Goal: Book appointment/travel/reservation

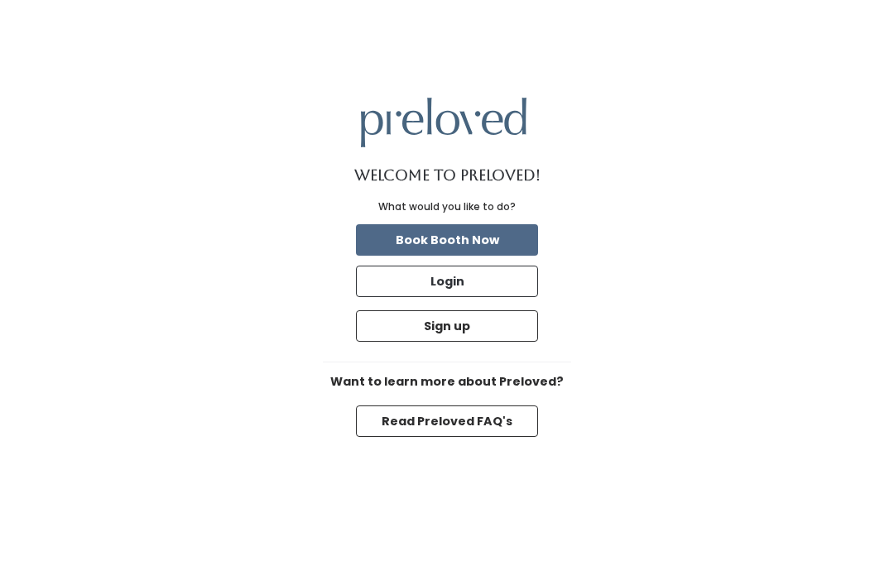
click at [480, 414] on button "Read Preloved FAQ's" at bounding box center [447, 420] width 182 height 31
click at [482, 242] on button "Book Booth Now" at bounding box center [447, 239] width 182 height 31
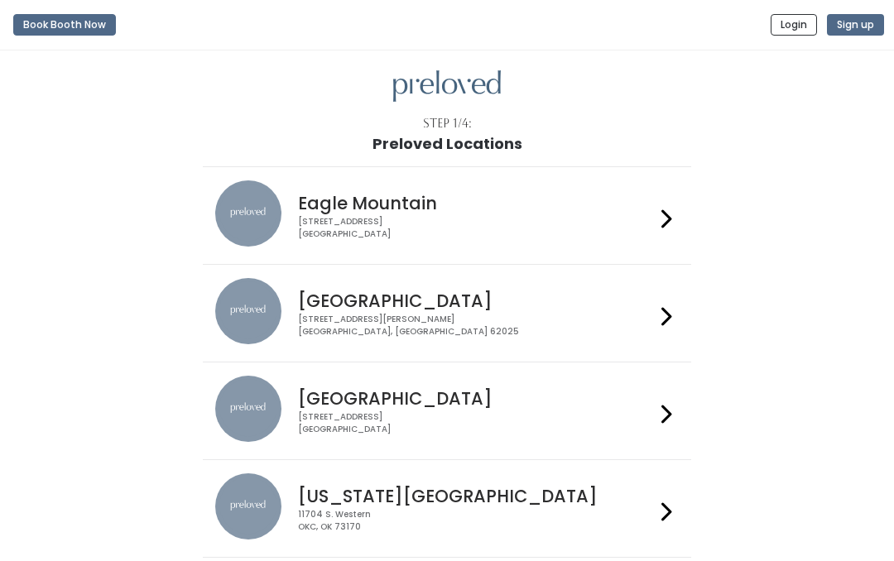
click at [669, 314] on icon at bounding box center [666, 316] width 11 height 24
